Goal: Check status: Check status

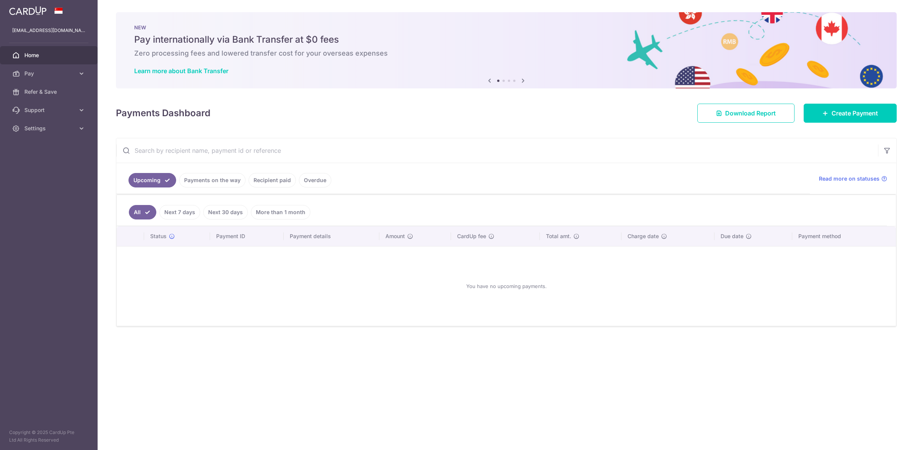
click at [212, 208] on link "Next 30 days" at bounding box center [225, 212] width 45 height 14
click at [199, 187] on link "Payments on the way" at bounding box center [212, 180] width 66 height 14
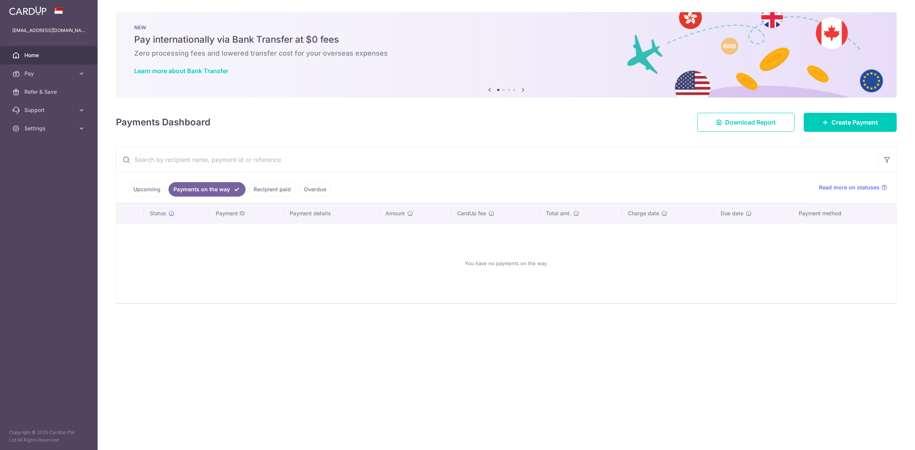
click at [262, 182] on ul "Upcoming Payments on the way Recipient paid Overdue" at bounding box center [462, 187] width 693 height 31
click at [262, 188] on link "Recipient paid" at bounding box center [272, 189] width 47 height 14
